Goal: Information Seeking & Learning: Learn about a topic

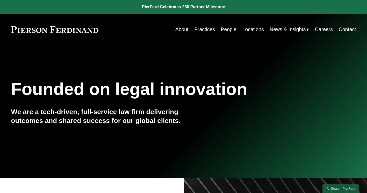
click at [0, 0] on span "News" at bounding box center [0, 0] width 0 height 0
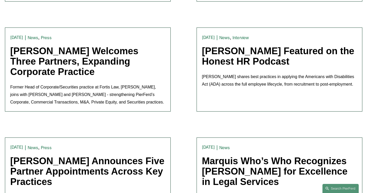
scroll to position [388, 0]
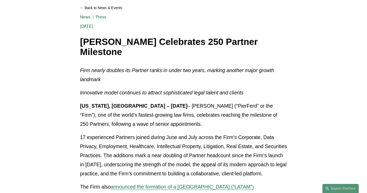
scroll to position [52, 0]
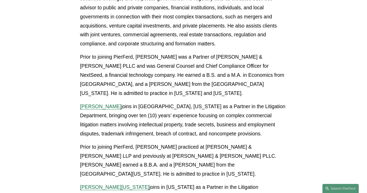
scroll to position [1087, 0]
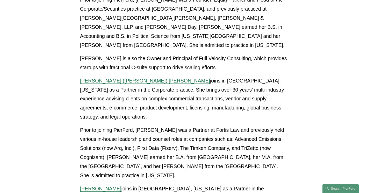
scroll to position [388, 0]
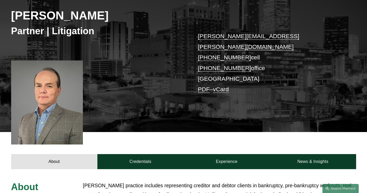
scroll to position [78, 0]
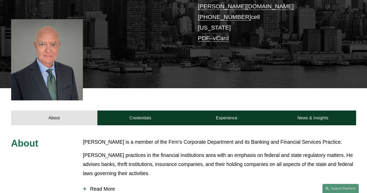
scroll to position [129, 0]
